Goal: Answer question/provide support

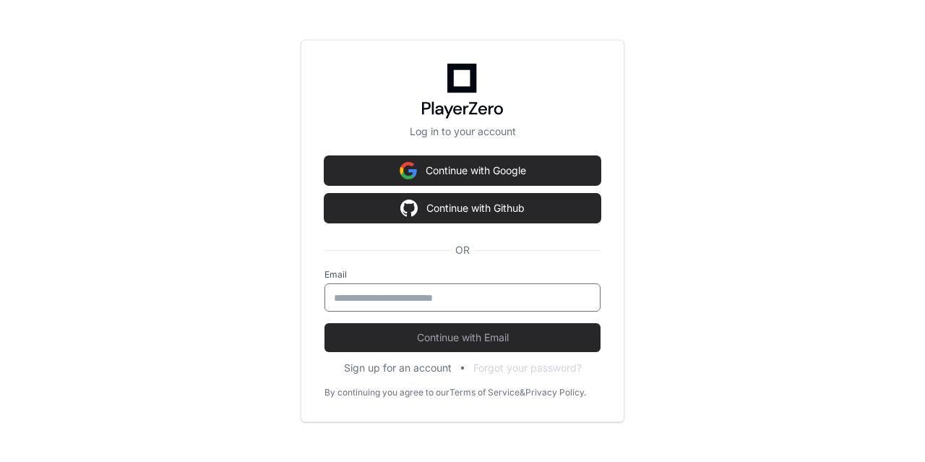
click at [360, 296] on input "email" at bounding box center [462, 298] width 257 height 14
type input "**********"
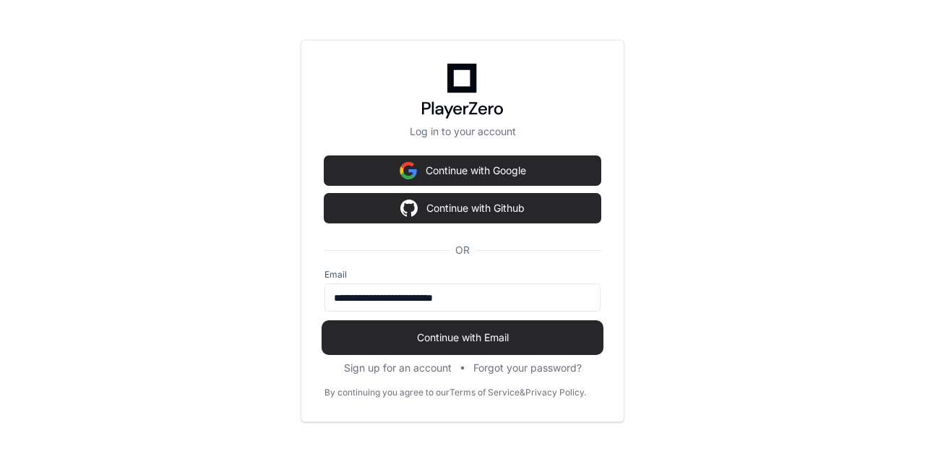
click at [446, 335] on span "Continue with Email" at bounding box center [463, 337] width 276 height 14
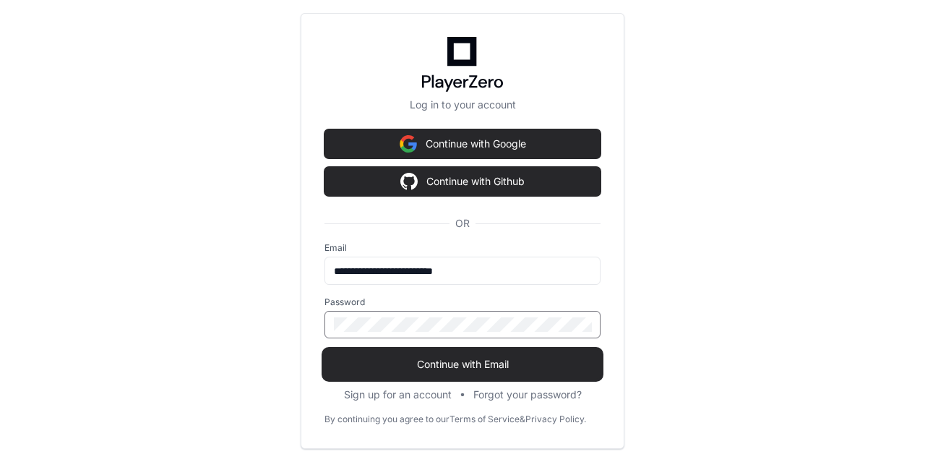
click at [421, 366] on span "Continue with Email" at bounding box center [463, 364] width 276 height 14
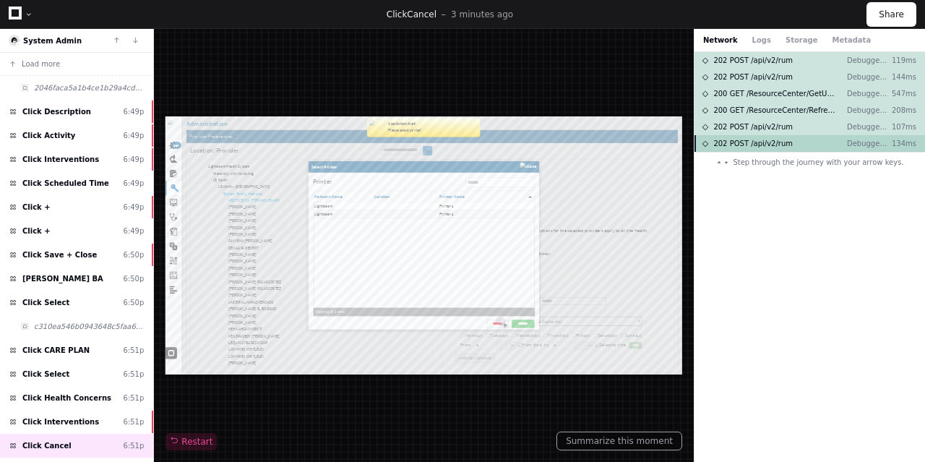
click at [771, 144] on span "202 POST /api/v2/rum" at bounding box center [754, 143] width 80 height 11
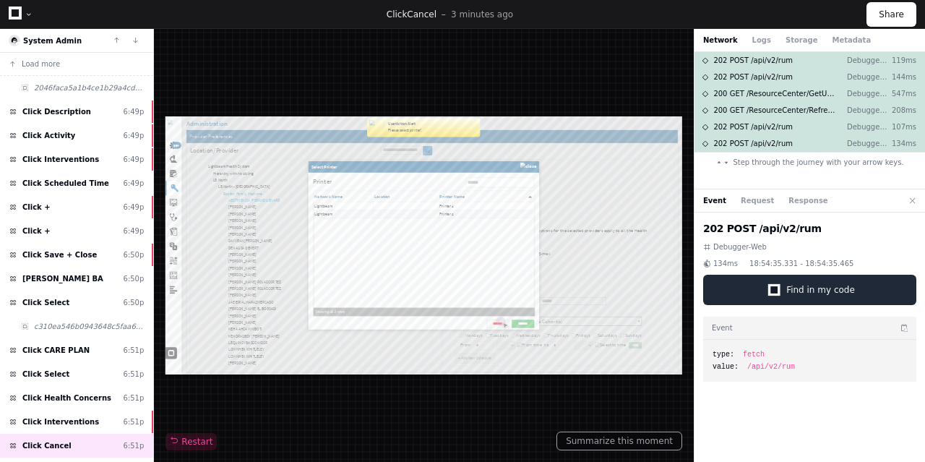
click at [803, 290] on span "Find in my code" at bounding box center [821, 290] width 69 height 12
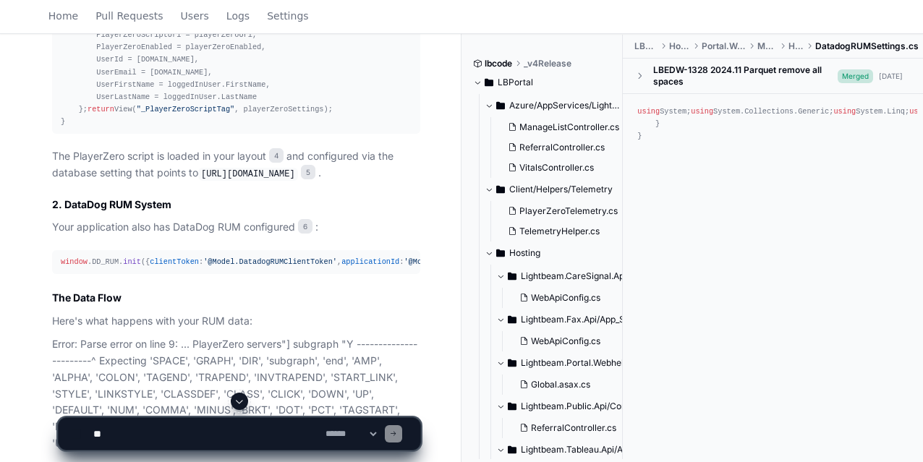
scroll to position [2241, 0]
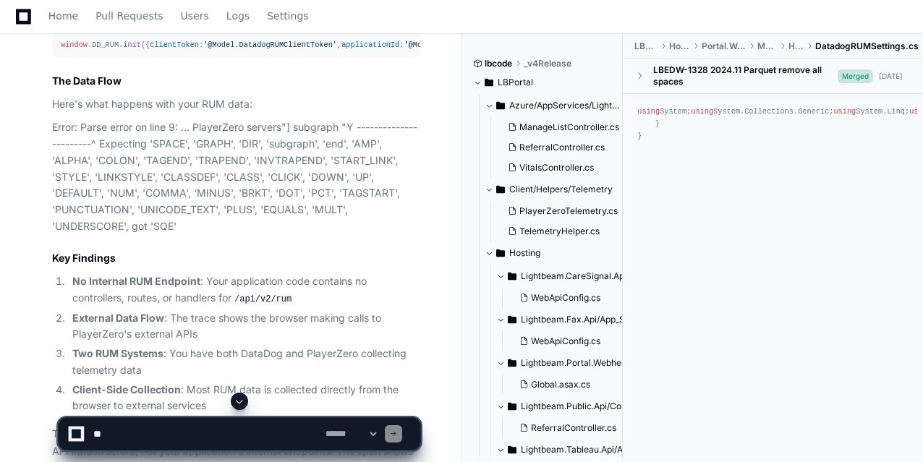
click at [160, 429] on textarea at bounding box center [206, 434] width 232 height 32
paste textarea "**********"
type textarea "**********"
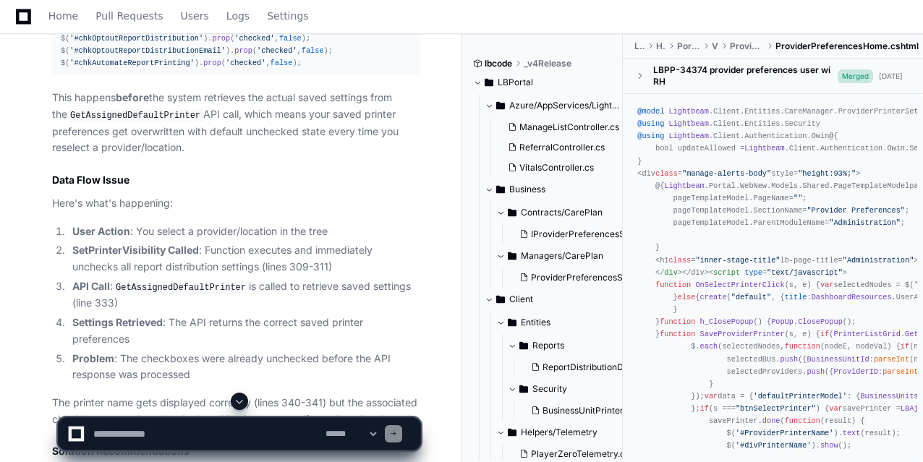
scroll to position [3830, 0]
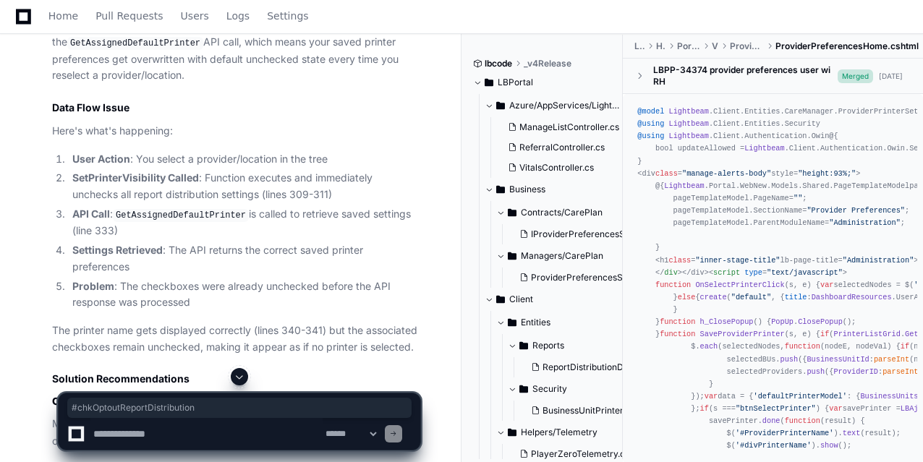
drag, startPoint x: 71, startPoint y: 271, endPoint x: 187, endPoint y: 271, distance: 115.7
copy span "#chkOptoutReportDistribution"
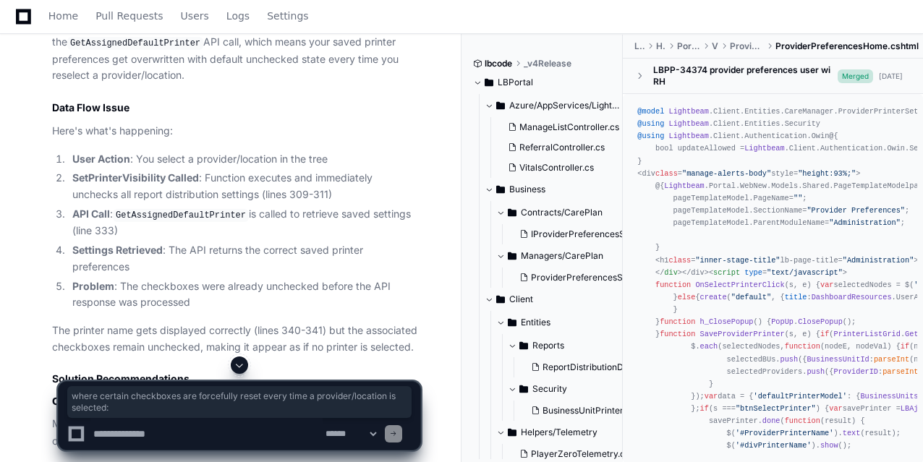
drag, startPoint x: 385, startPoint y: 203, endPoint x: 406, endPoint y: 231, distance: 35.0
copy p "where certain checkboxes are forcefully reset every time a provider/location is…"
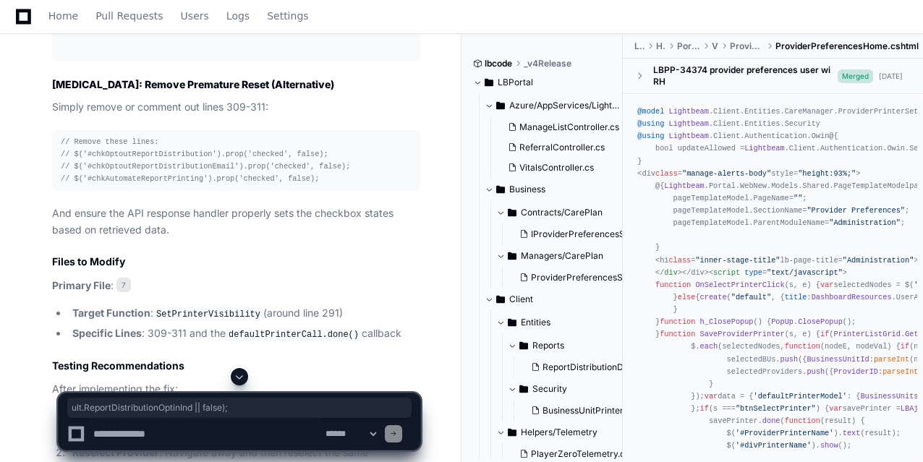
scroll to position [0, 97]
drag, startPoint x: 309, startPoint y: 216, endPoint x: 420, endPoint y: 216, distance: 110.6
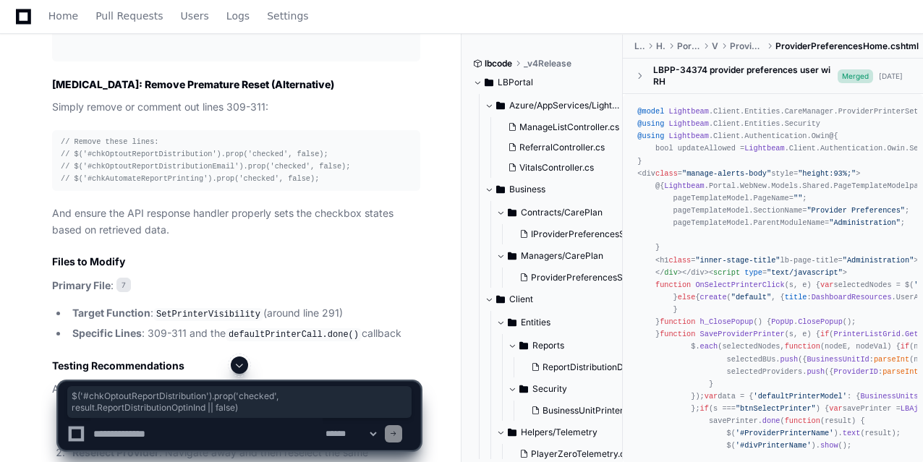
scroll to position [0, 0]
drag, startPoint x: 374, startPoint y: 219, endPoint x: 51, endPoint y: 221, distance: 323.9
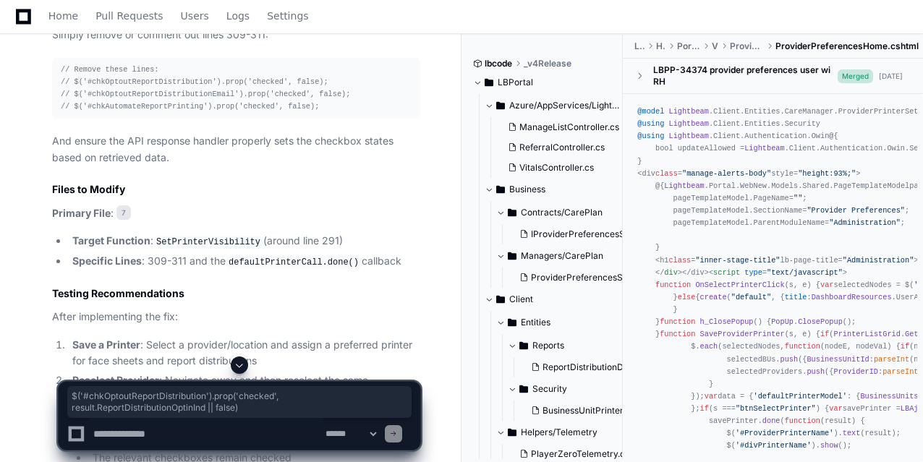
scroll to position [4698, 0]
